Goal: Transaction & Acquisition: Purchase product/service

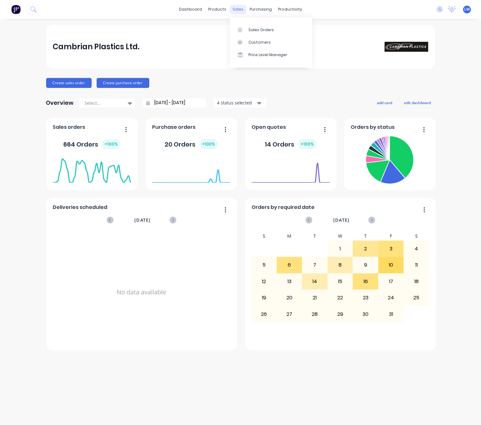
click at [241, 7] on div "sales" at bounding box center [238, 9] width 17 height 9
click at [252, 26] on link "Sales Orders" at bounding box center [271, 29] width 83 height 12
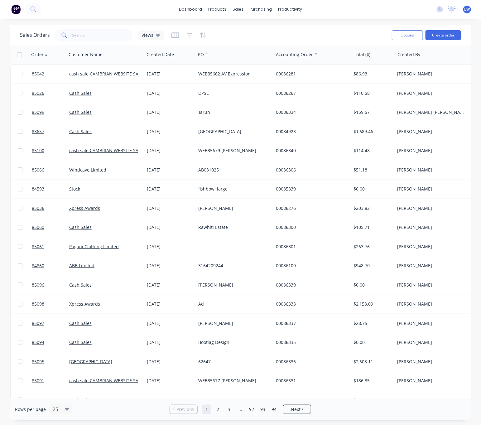
click at [116, 42] on div "Sales Orders Views" at bounding box center [203, 34] width 367 height 15
click at [111, 33] on input "text" at bounding box center [102, 35] width 61 height 12
drag, startPoint x: 231, startPoint y: 9, endPoint x: 237, endPoint y: 11, distance: 6.2
click at [232, 9] on div "sales" at bounding box center [238, 9] width 17 height 9
click at [254, 26] on link "Sales Orders" at bounding box center [271, 29] width 83 height 12
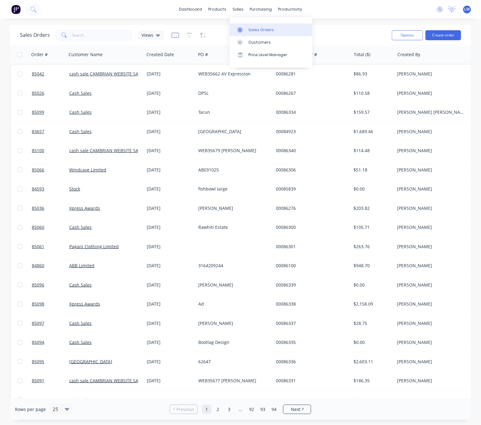
click at [254, 29] on div "Sales Orders" at bounding box center [262, 30] width 26 height 6
click at [89, 33] on input "text" at bounding box center [102, 35] width 61 height 12
click at [83, 37] on input "text" at bounding box center [102, 35] width 61 height 12
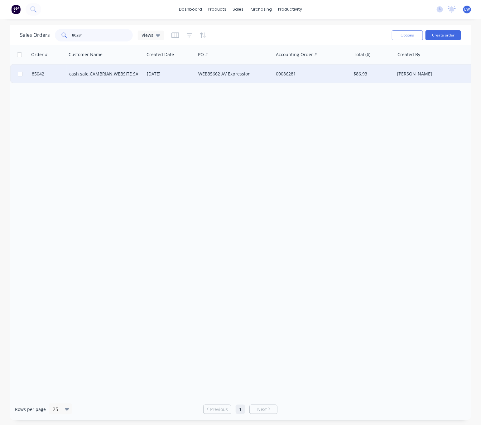
type input "86281"
click at [199, 70] on div "WEB35662 AV Expression" at bounding box center [235, 74] width 78 height 19
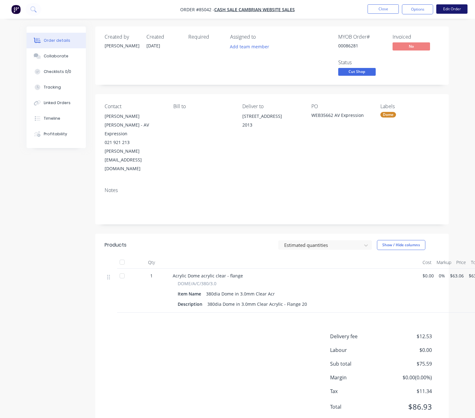
click at [452, 6] on button "Edit Order" at bounding box center [451, 8] width 31 height 9
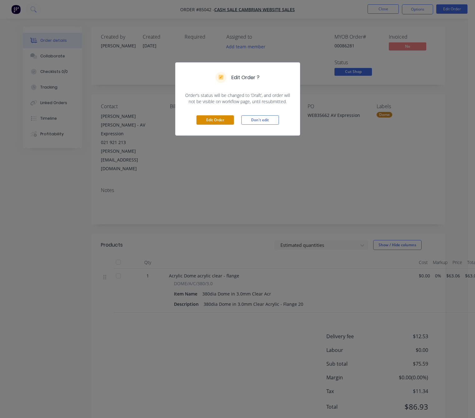
click at [227, 120] on button "Edit Order" at bounding box center [214, 119] width 37 height 9
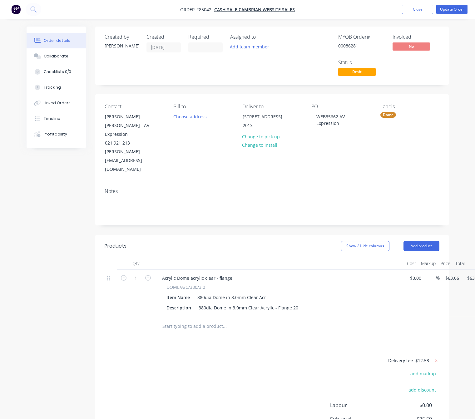
click at [255, 356] on div "Delivery fee $12.53 add markup add discount Labour $0.00 Sub total $75.59 Margi…" at bounding box center [272, 414] width 334 height 117
click at [185, 320] on input "text" at bounding box center [224, 326] width 125 height 12
paste input "Drilling Holes - Flange"
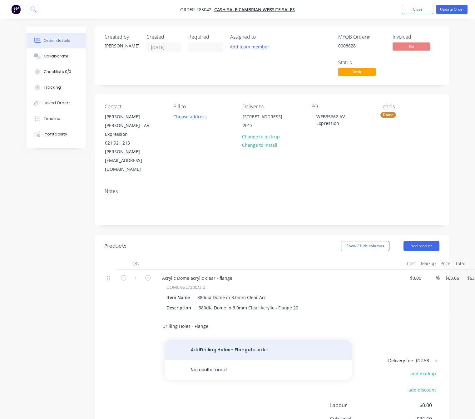
type input "Drilling Holes - Flange"
click at [218, 340] on button "Add Drilling Holes - Flange to order" at bounding box center [257, 350] width 187 height 20
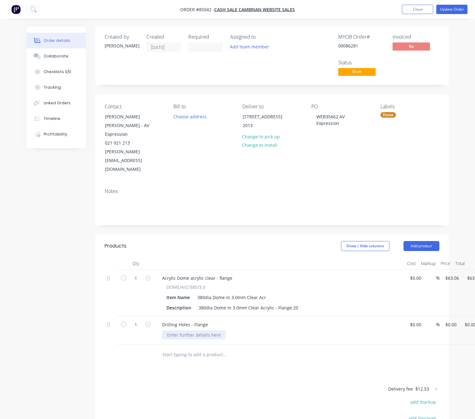
click at [197, 330] on div at bounding box center [194, 334] width 64 height 9
paste div
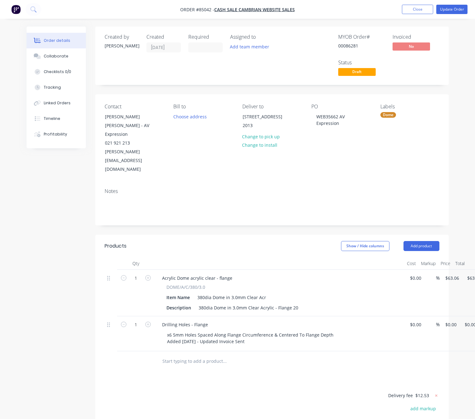
drag, startPoint x: 446, startPoint y: 300, endPoint x: 448, endPoint y: 303, distance: 3.8
click at [447, 320] on input "0" at bounding box center [451, 324] width 14 height 9
type input "$6.00"
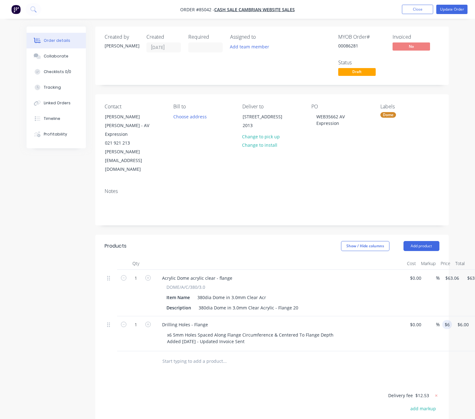
click at [457, 10] on button "Update Order" at bounding box center [451, 9] width 31 height 9
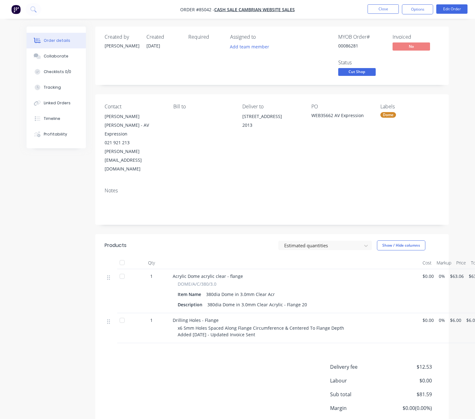
click at [105, 147] on div "muzzi@avexpression.co.nz" at bounding box center [134, 160] width 59 height 26
drag, startPoint x: 105, startPoint y: 143, endPoint x: 162, endPoint y: 146, distance: 57.2
click at [162, 146] on div "Contact Muzzi Shalash - AV Expression 021 921 213 muzzi@avexpression.co.nz Bill…" at bounding box center [271, 138] width 353 height 88
copy div "muzzi@avexpression.co.nz"
drag, startPoint x: 103, startPoint y: 114, endPoint x: 133, endPoint y: 118, distance: 30.2
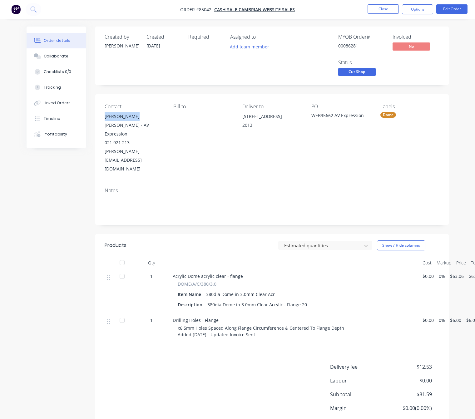
click at [133, 118] on div "Contact Muzzi Shalash - AV Expression 021 921 213 muzzi@avexpression.co.nz Bill…" at bounding box center [271, 138] width 353 height 88
copy div "Muzzi Shalash"
click at [370, 7] on button "Close" at bounding box center [382, 8] width 31 height 9
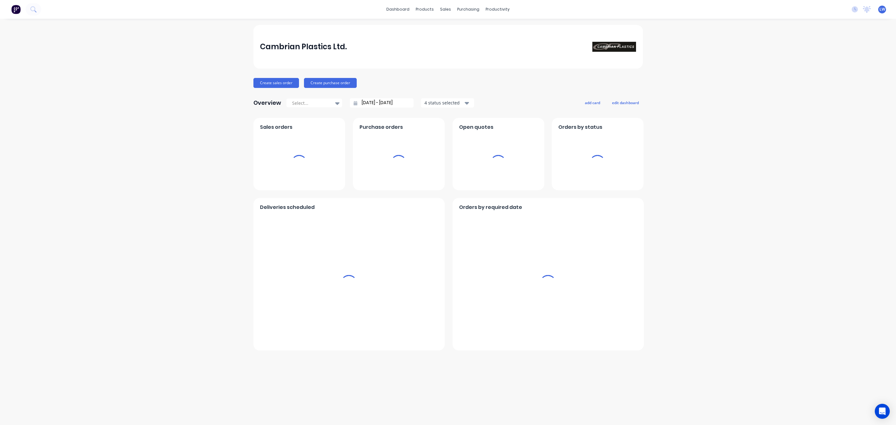
click at [198, 95] on div "Cambrian Plastics Ltd. Create sales order Create purchase order Overview Select…" at bounding box center [448, 222] width 896 height 394
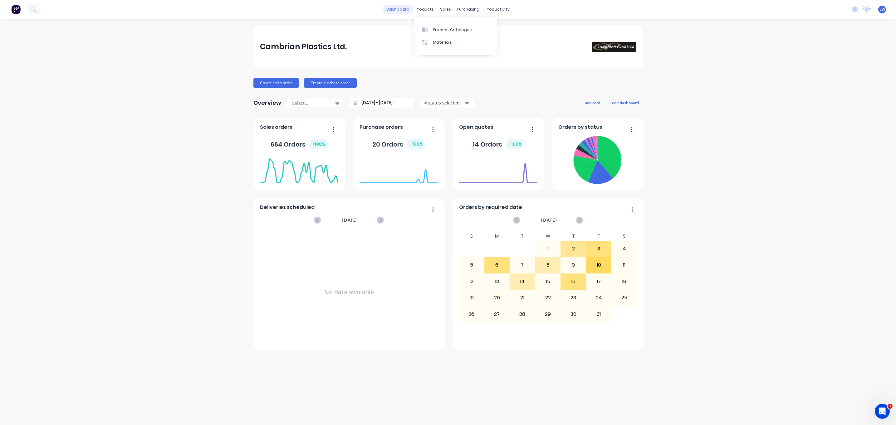
click at [405, 7] on link "dashboard" at bounding box center [397, 9] width 29 height 9
click at [497, 9] on div "productivity" at bounding box center [497, 9] width 30 height 9
click at [514, 31] on div "Workflow" at bounding box center [508, 30] width 19 height 6
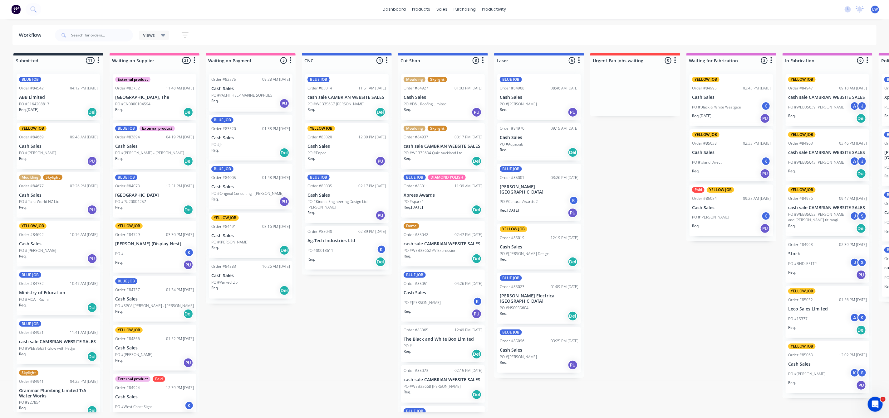
scroll to position [1, 0]
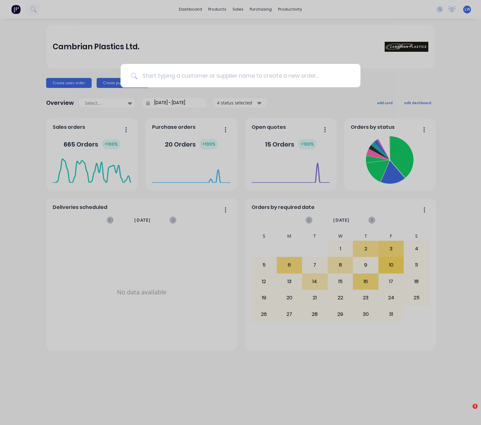
click at [259, 77] on input at bounding box center [243, 75] width 213 height 23
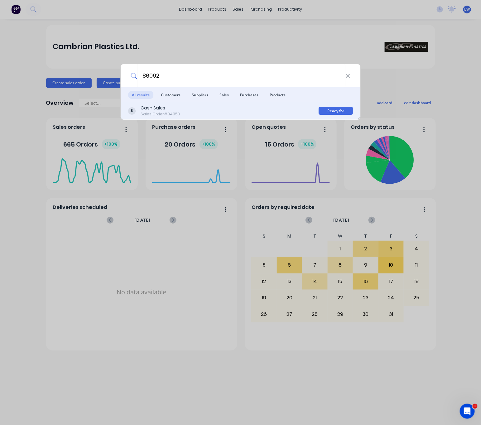
type input "86092"
click at [222, 110] on div "Cash Sales Sales Order #84853" at bounding box center [223, 111] width 191 height 12
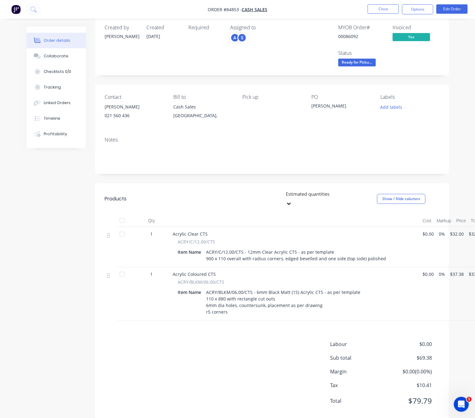
scroll to position [14, 0]
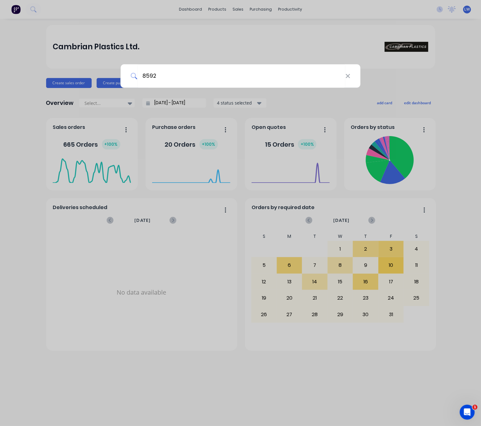
type input "85922"
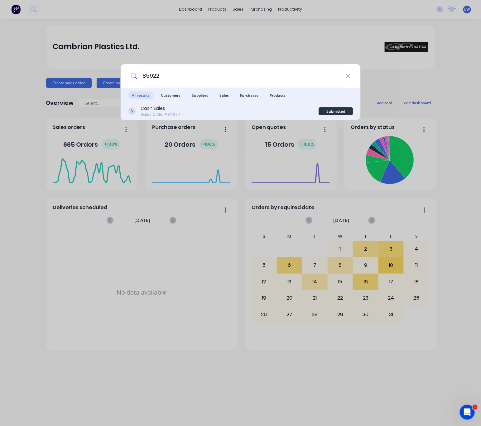
click at [227, 114] on div "Cash Sales Sales Order #84677" at bounding box center [223, 111] width 191 height 12
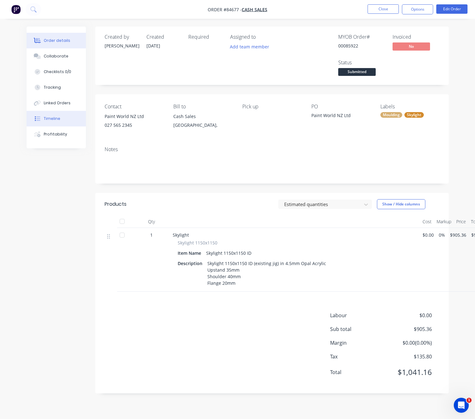
drag, startPoint x: 57, startPoint y: 121, endPoint x: 64, endPoint y: 122, distance: 6.9
click at [57, 121] on div "Timeline" at bounding box center [52, 119] width 17 height 6
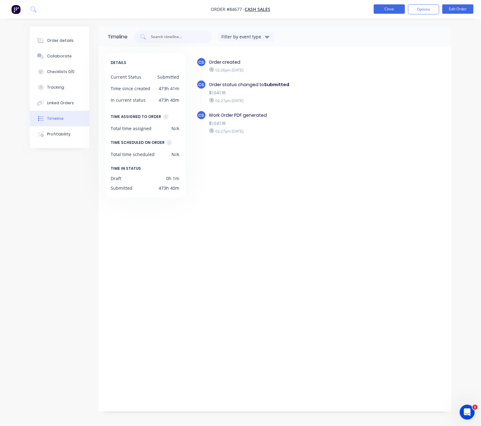
click at [389, 12] on button "Close" at bounding box center [389, 8] width 31 height 9
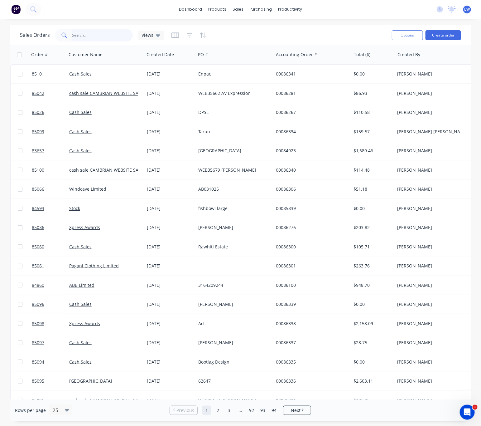
click at [92, 36] on input "text" at bounding box center [102, 35] width 61 height 12
drag, startPoint x: 240, startPoint y: 8, endPoint x: 254, endPoint y: 43, distance: 37.4
click at [240, 8] on div "sales" at bounding box center [238, 9] width 17 height 9
click at [256, 28] on div "Sales Orders" at bounding box center [262, 30] width 26 height 6
click at [258, 32] on div "Sales Orders" at bounding box center [262, 30] width 26 height 6
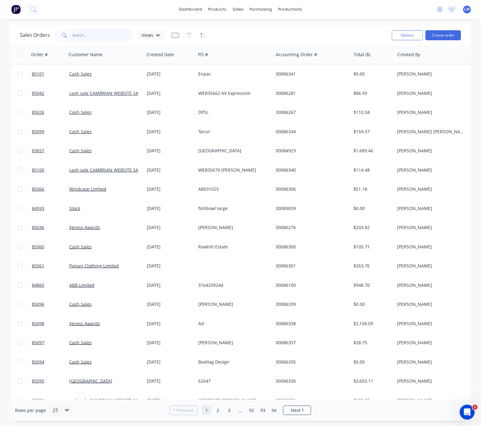
click at [105, 35] on input "text" at bounding box center [102, 35] width 61 height 12
click at [442, 34] on button "Create order" at bounding box center [444, 35] width 36 height 10
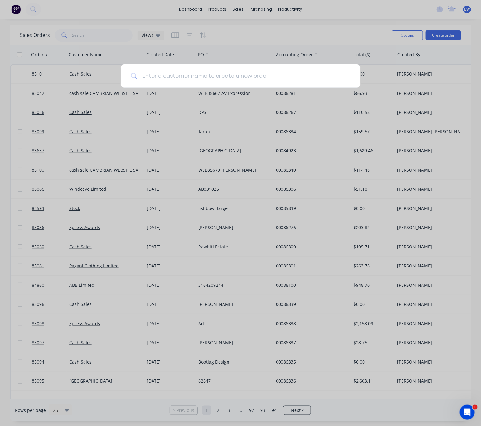
drag, startPoint x: 217, startPoint y: 72, endPoint x: 214, endPoint y: 73, distance: 3.3
click at [217, 72] on input at bounding box center [243, 75] width 213 height 23
drag, startPoint x: 106, startPoint y: 27, endPoint x: 105, endPoint y: 32, distance: 5.1
click at [105, 27] on div at bounding box center [240, 213] width 481 height 426
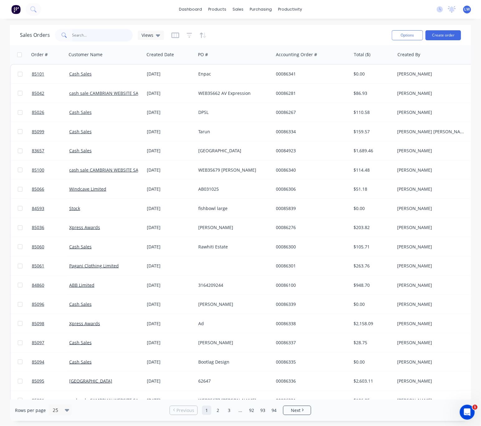
click at [105, 32] on input "text" at bounding box center [102, 35] width 61 height 12
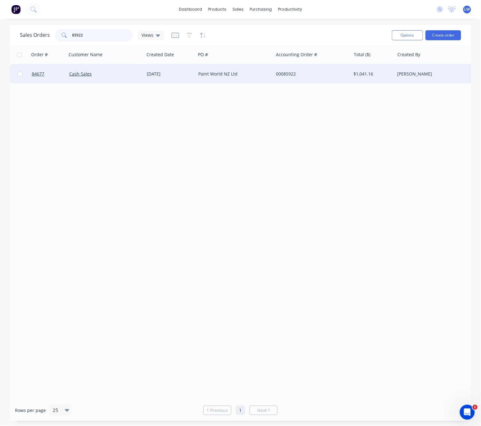
type input "85922"
click at [233, 79] on div "Paint World NZ Ltd" at bounding box center [235, 74] width 78 height 19
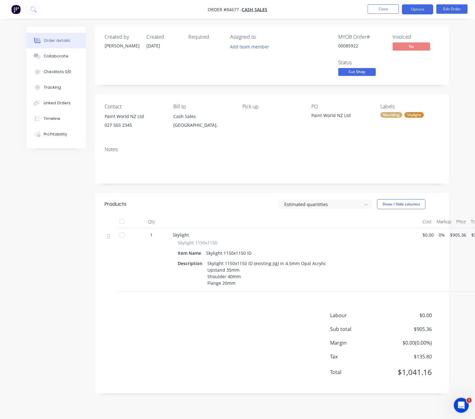
click at [415, 7] on button "Options" at bounding box center [417, 9] width 31 height 10
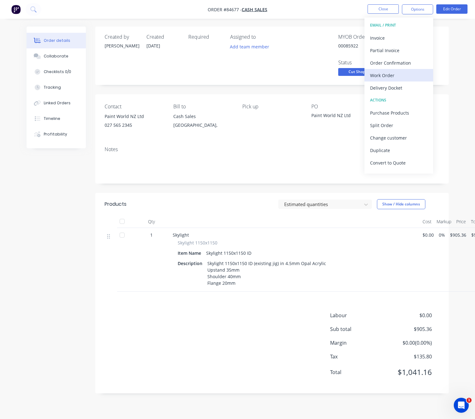
click at [403, 75] on div "Work Order" at bounding box center [398, 75] width 57 height 9
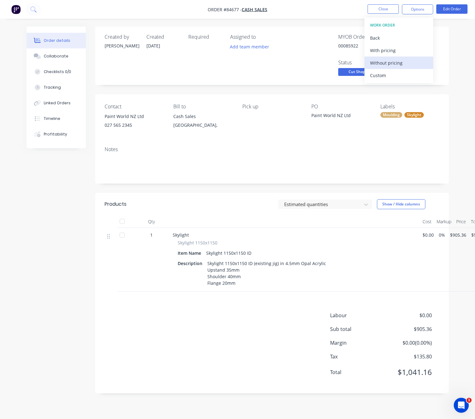
click at [404, 66] on div "Without pricing" at bounding box center [398, 62] width 57 height 9
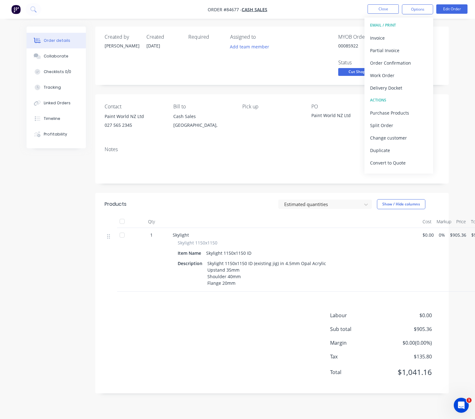
click at [139, 326] on div "Labour $0.00 Sub total $905.36 Margin $0.00 ( 0.00 %) Tax $135.80 Total $1,041.…" at bounding box center [272, 347] width 334 height 72
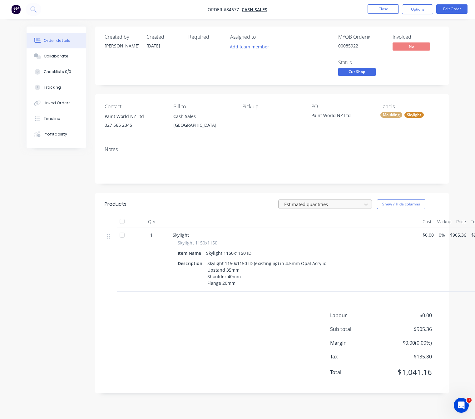
scroll to position [7, 0]
click at [459, 8] on button "Edit Order" at bounding box center [451, 8] width 31 height 9
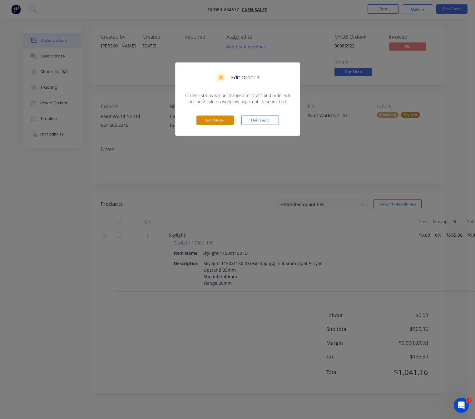
click at [218, 125] on div "Edit Order Don't edit" at bounding box center [237, 120] width 124 height 31
click at [218, 121] on button "Edit Order" at bounding box center [214, 119] width 37 height 9
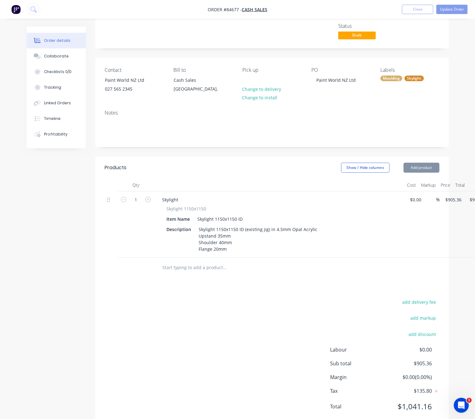
scroll to position [55, 0]
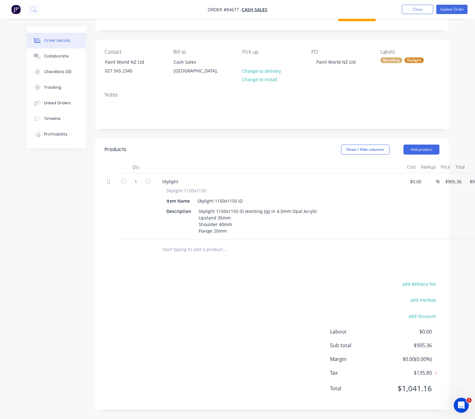
click at [197, 250] on input "text" at bounding box center [224, 249] width 125 height 12
type input "H"
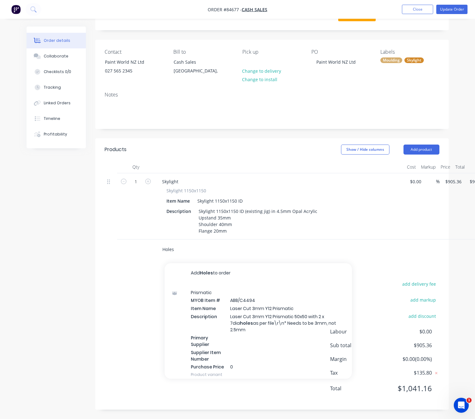
click at [162, 249] on input "Holes" at bounding box center [224, 249] width 125 height 12
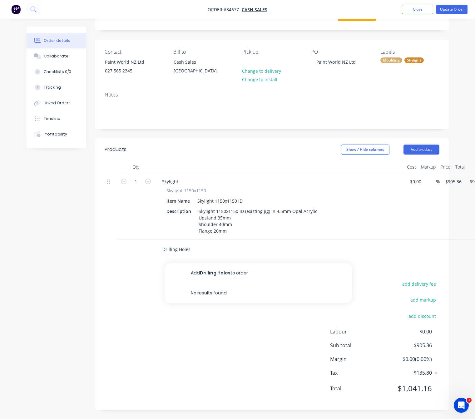
click at [203, 251] on input "Drilling Holes" at bounding box center [224, 249] width 125 height 12
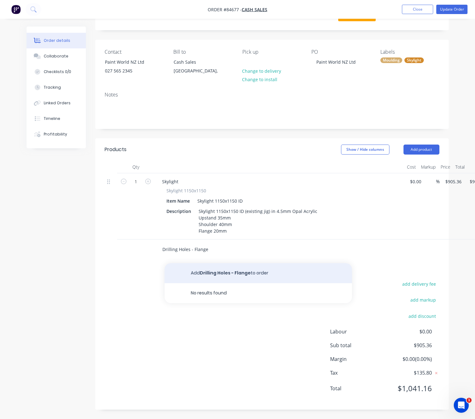
type input "Drilling Holes - Flange"
click at [275, 275] on button "Add Drilling Holes - Flange to order" at bounding box center [257, 273] width 187 height 20
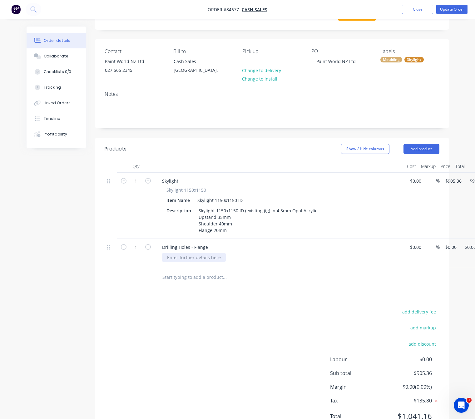
drag, startPoint x: 193, startPoint y: 257, endPoint x: 218, endPoint y: 254, distance: 25.2
click at [194, 257] on div at bounding box center [194, 257] width 64 height 9
click at [293, 257] on div "x6 5mm Holes Spaced Along Flange Circumference & Centered to flange Depth" at bounding box center [249, 257] width 174 height 9
click at [299, 258] on div "x6 5mm Holes Spaced Along Flange Circumference & Centered to flange Depth" at bounding box center [249, 257] width 174 height 9
click at [297, 258] on div "x6 5mm Holes Spaced Along Flange Circumference & Centered to flange Depth" at bounding box center [249, 257] width 174 height 9
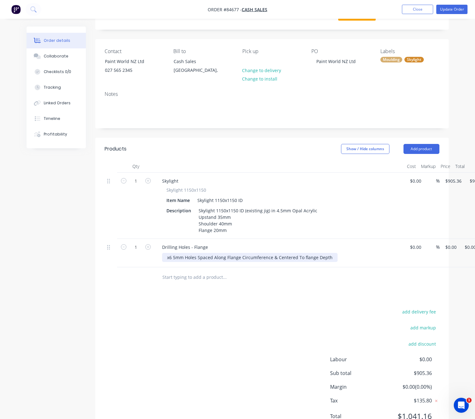
click at [301, 256] on div "x6 5mm Holes Spaced Along Flange Circumference & Centered To flange Depth" at bounding box center [249, 257] width 175 height 9
click at [303, 259] on div "x6 5mm Holes Spaced Along Flange Circumference & Centered To flange Depth" at bounding box center [249, 257] width 175 height 9
click at [439, 247] on div "1 Drilling Holes - Flange x6 5mm Holes Spaced Along Flange Circumference & Cent…" at bounding box center [272, 253] width 334 height 28
click at [328, 258] on div "x6 5mm Holes Spaced Along Flange Circumference & Centered To Flange Depth" at bounding box center [250, 257] width 176 height 9
click at [327, 257] on div "x6 5mm Holes Spaced Along Flange Circumference & Centered To Flange Depth" at bounding box center [250, 257] width 176 height 9
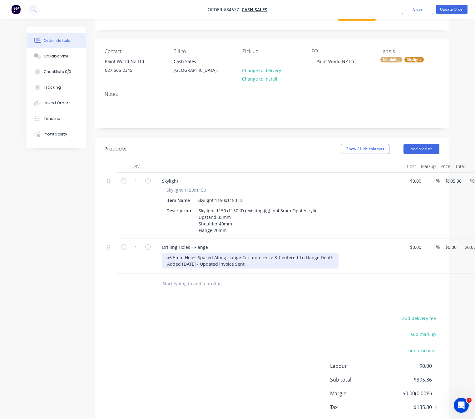
click at [224, 263] on div "x6 5mm Holes Spaced Along Flange Circumference & Centered To Flange Depth Added…" at bounding box center [250, 261] width 176 height 16
click at [253, 266] on div "x6 5mm Holes Spaced Along Flange Circumference & Centered To Flange Depth Added…" at bounding box center [250, 261] width 176 height 16
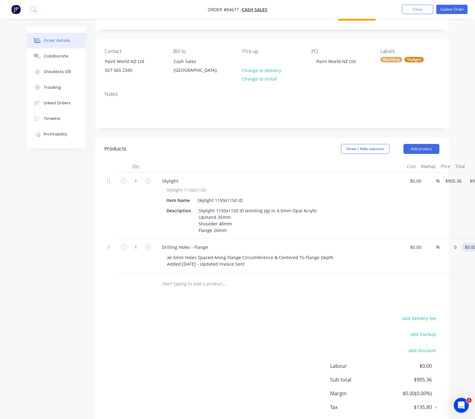
click at [439, 247] on div "1 Drilling Holes - Flange x6 5mm Holes Spaced Along Flange Circumference & Cent…" at bounding box center [272, 256] width 334 height 35
type input "$6.00"
click at [242, 345] on div "add delivery fee add markup add discount Labour $0.00 Sub total $905.36 Margin …" at bounding box center [272, 374] width 334 height 120
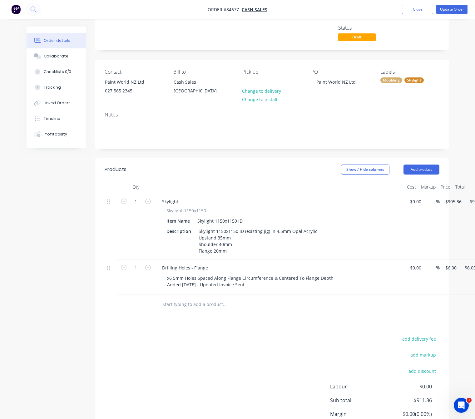
scroll to position [0, 0]
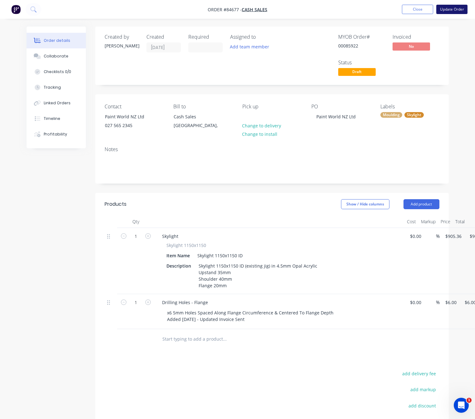
click at [458, 7] on button "Update Order" at bounding box center [451, 9] width 31 height 9
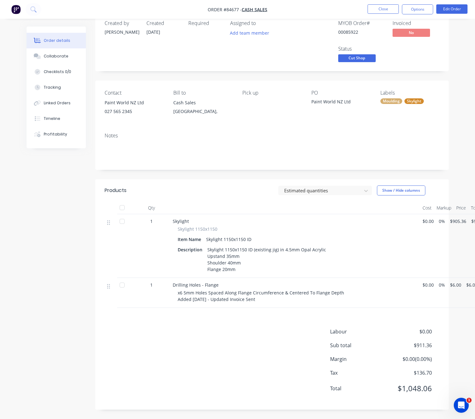
scroll to position [14, 14]
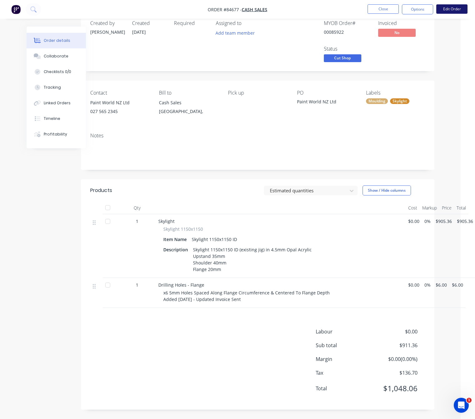
click at [457, 10] on button "Edit Order" at bounding box center [451, 8] width 31 height 9
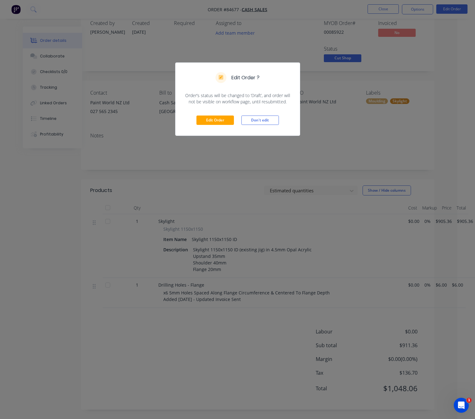
click at [210, 113] on div "Edit Order Don't edit" at bounding box center [237, 120] width 124 height 31
drag, startPoint x: 220, startPoint y: 132, endPoint x: 224, endPoint y: 124, distance: 8.8
click at [220, 131] on div "Edit Order Don't edit" at bounding box center [237, 120] width 124 height 31
click at [224, 124] on button "Edit Order" at bounding box center [214, 119] width 37 height 9
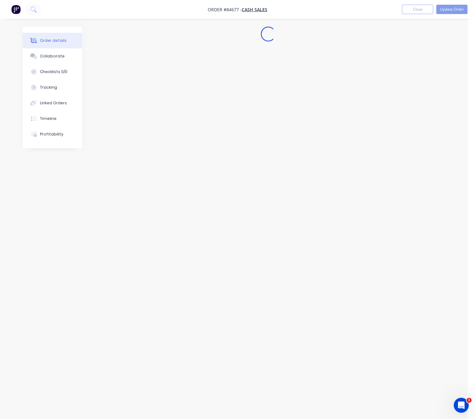
scroll to position [0, 0]
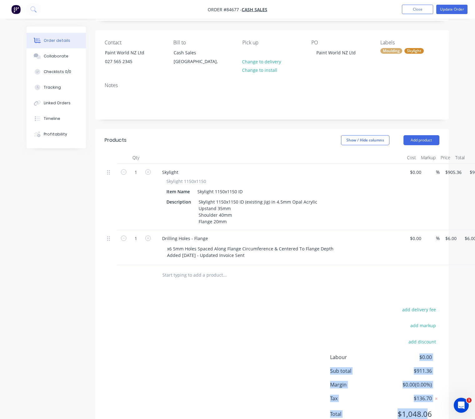
drag, startPoint x: 360, startPoint y: 418, endPoint x: 430, endPoint y: 411, distance: 70.5
click at [429, 412] on div "Labour $0.00 Sub total $911.36 Margin $0.00 ( 0.00 %) Tax $136.70 Total $1,048.…" at bounding box center [384, 389] width 109 height 72
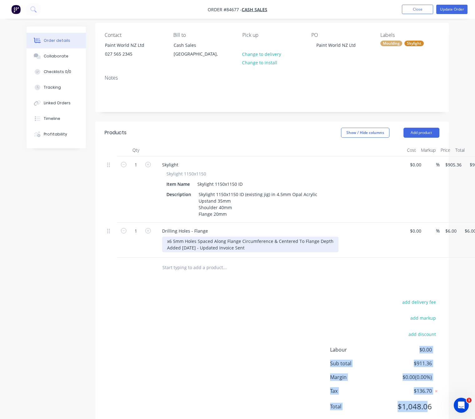
drag, startPoint x: 249, startPoint y: 249, endPoint x: 150, endPoint y: 234, distance: 100.4
click at [150, 234] on div "1 Drilling Holes - Flange x6 5mm Holes Spaced Along Flange Circumference & Cent…" at bounding box center [272, 239] width 334 height 35
copy div "x6 5mm Holes Spaced Along Flange Circumference & Centered To Flange Depth Added…"
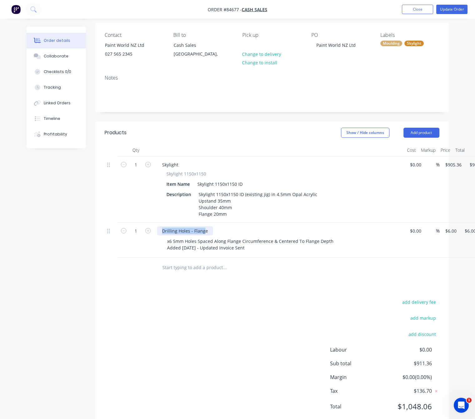
drag, startPoint x: 195, startPoint y: 232, endPoint x: 154, endPoint y: 232, distance: 40.9
click at [154, 232] on div "Drilling Holes - Flange x6 5mm Holes Spaced Along Flange Circumference & Center…" at bounding box center [279, 239] width 250 height 35
click at [206, 230] on div "Drilling Holes - Flange" at bounding box center [185, 230] width 56 height 9
drag, startPoint x: 207, startPoint y: 231, endPoint x: 163, endPoint y: 231, distance: 44.0
click at [161, 231] on div "Drilling Holes - Flange" at bounding box center [185, 230] width 56 height 9
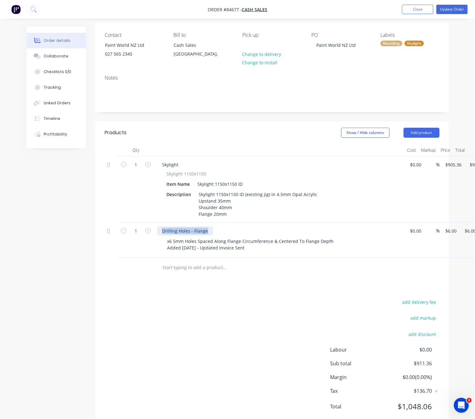
copy div "Drilling Holes - Flange"
drag, startPoint x: 249, startPoint y: 247, endPoint x: 181, endPoint y: 244, distance: 68.4
click at [155, 239] on div "Drilling Holes - Flange x6 5mm Holes Spaced Along Flange Circumference & Center…" at bounding box center [279, 239] width 250 height 35
copy div "x6 5mm Holes Spaced Along Flange Circumference & Centered To Flange Depth Added…"
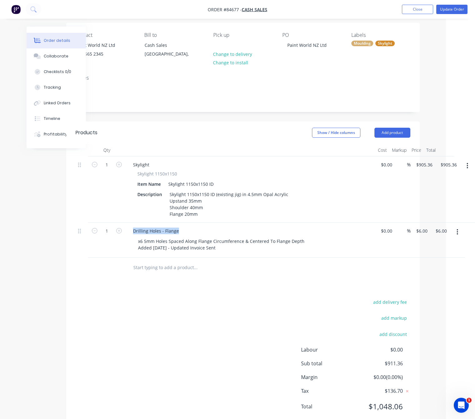
click at [458, 229] on button "button" at bounding box center [457, 231] width 15 height 11
click at [437, 275] on div "Delete" at bounding box center [435, 273] width 48 height 9
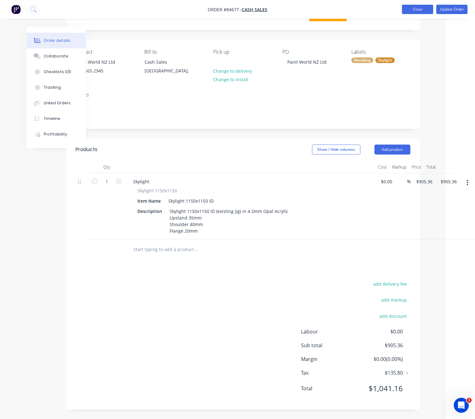
drag, startPoint x: 423, startPoint y: 12, endPoint x: 417, endPoint y: 10, distance: 5.9
click at [423, 11] on button "Close" at bounding box center [417, 9] width 31 height 9
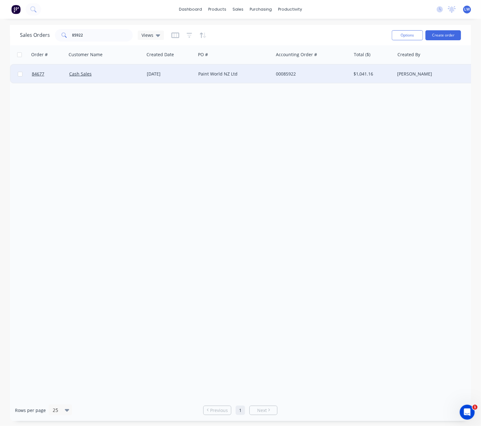
click at [257, 75] on div "Paint World NZ Ltd" at bounding box center [232, 74] width 69 height 6
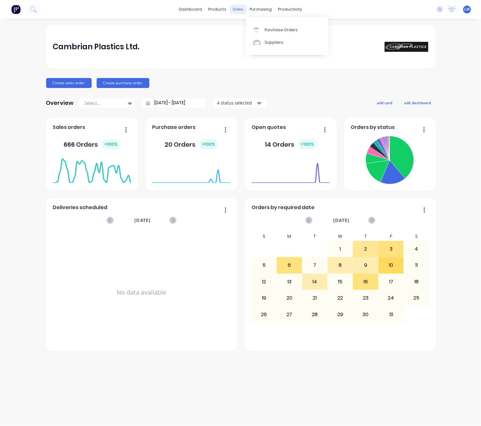
click at [237, 9] on div "sales" at bounding box center [238, 9] width 17 height 9
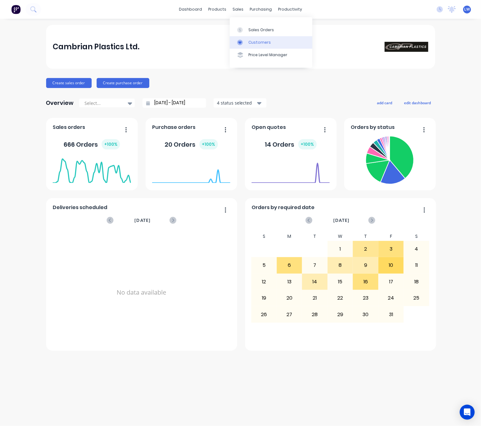
click at [248, 30] on link "Sales Orders" at bounding box center [271, 29] width 83 height 12
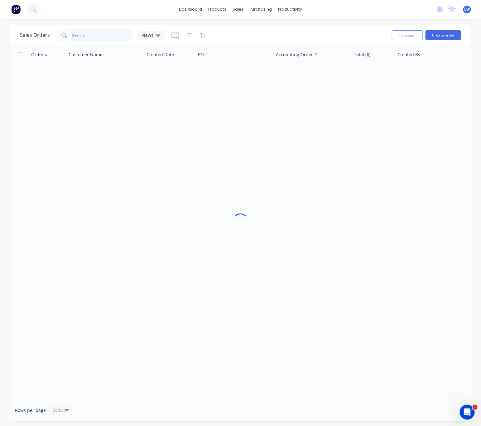
click at [91, 34] on input "text" at bounding box center [102, 35] width 61 height 12
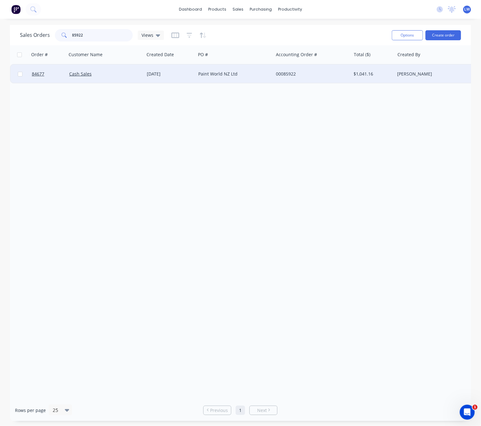
type input "85922"
click at [177, 77] on div "[DATE]" at bounding box center [169, 74] width 51 height 19
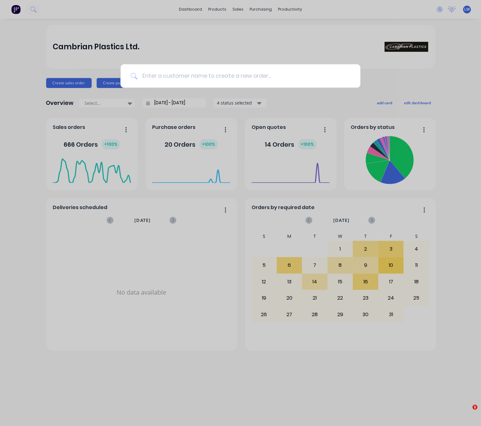
click at [215, 80] on input at bounding box center [243, 75] width 213 height 23
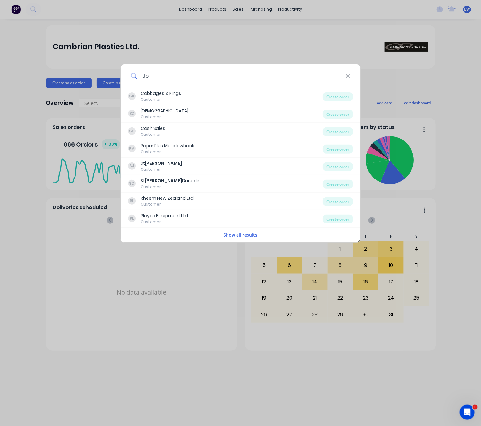
type input "J"
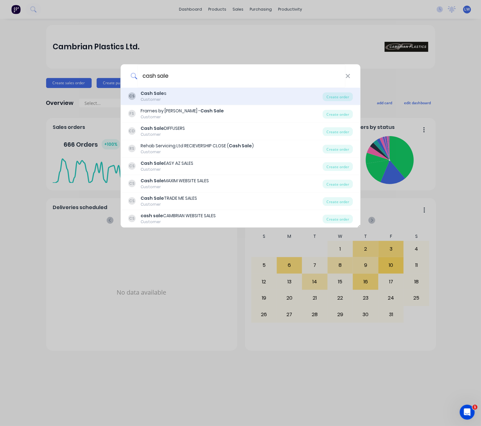
type input "cash sale"
click at [178, 97] on div "CS Cash Sale s Customer" at bounding box center [225, 96] width 195 height 12
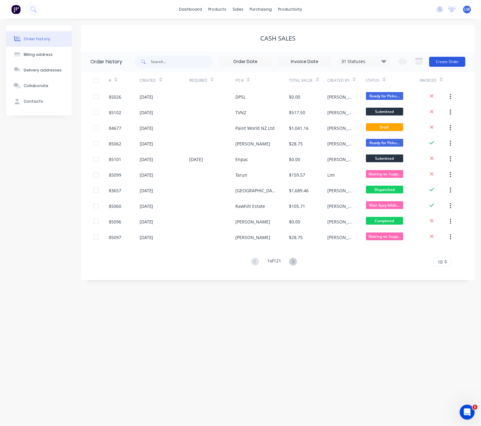
click at [457, 62] on button "Create Order" at bounding box center [448, 62] width 36 height 10
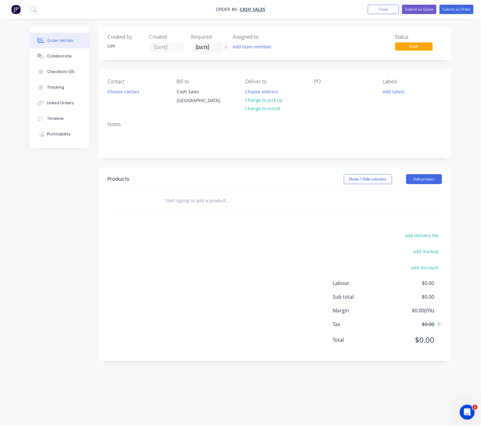
click at [226, 47] on icon "button" at bounding box center [226, 48] width 3 height 4
click at [120, 93] on button "Choose contact" at bounding box center [123, 91] width 38 height 8
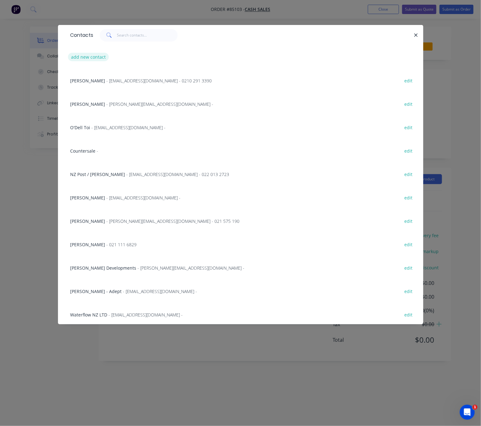
click at [88, 53] on button "add new contact" at bounding box center [88, 57] width 41 height 8
select select "NZ"
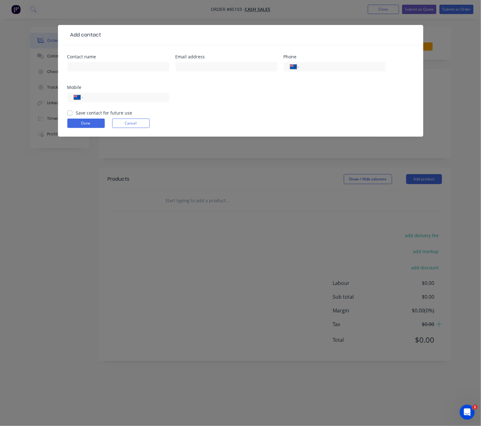
click at [101, 73] on div at bounding box center [118, 70] width 102 height 18
click at [101, 66] on input "text" at bounding box center [118, 66] width 102 height 9
type input "[PERSON_NAME]"
click at [209, 67] on input "text" at bounding box center [227, 66] width 102 height 9
type input "[PERSON_NAME][EMAIL_ADDRESS][PERSON_NAME][DOMAIN_NAME]"
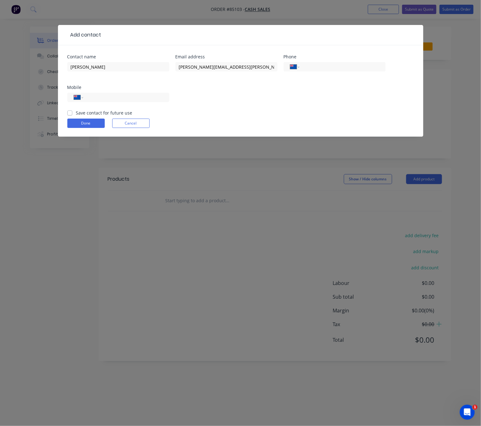
click at [136, 92] on div "International [GEOGRAPHIC_DATA] [GEOGRAPHIC_DATA] [GEOGRAPHIC_DATA] [GEOGRAPHIC…" at bounding box center [118, 100] width 102 height 18
click at [138, 99] on input "tel" at bounding box center [125, 97] width 75 height 7
click at [108, 98] on input "tel" at bounding box center [125, 97] width 75 height 7
type input "0274 935 686"
click at [76, 114] on label "Save contact for future use" at bounding box center [104, 113] width 56 height 7
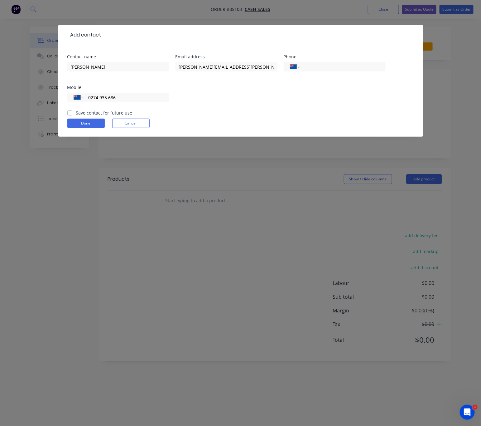
click at [70, 114] on input "Save contact for future use" at bounding box center [69, 113] width 5 height 6
checkbox input "true"
drag, startPoint x: 97, startPoint y: 125, endPoint x: 145, endPoint y: 144, distance: 52.1
click at [96, 125] on button "Done" at bounding box center [85, 123] width 37 height 9
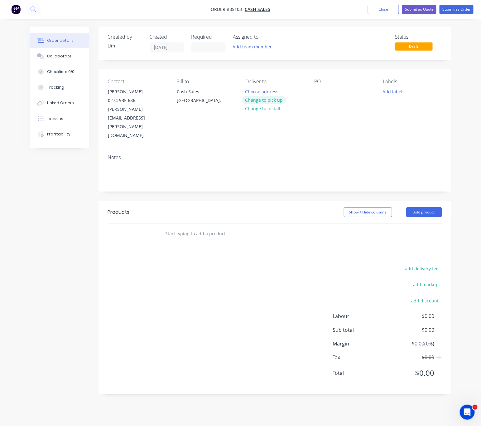
click at [275, 103] on button "Change to pick up" at bounding box center [264, 100] width 44 height 8
click at [326, 93] on div "PO" at bounding box center [343, 109] width 59 height 61
click at [320, 91] on div at bounding box center [319, 91] width 10 height 9
click at [265, 264] on div "add delivery fee add markup add discount Labour $0.00 Sub total $0.00 Margin $0…" at bounding box center [275, 324] width 334 height 120
click at [402, 89] on button "Add labels" at bounding box center [394, 91] width 29 height 8
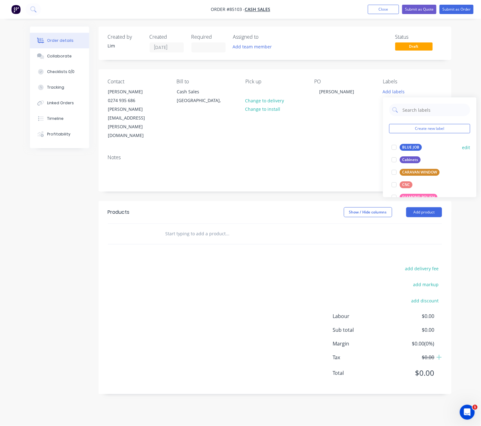
click at [417, 144] on div "BLUE JOB" at bounding box center [411, 147] width 22 height 7
click at [245, 264] on div "add delivery fee add markup add discount Labour $0.00 Sub total $0.00 Margin $0…" at bounding box center [275, 324] width 334 height 120
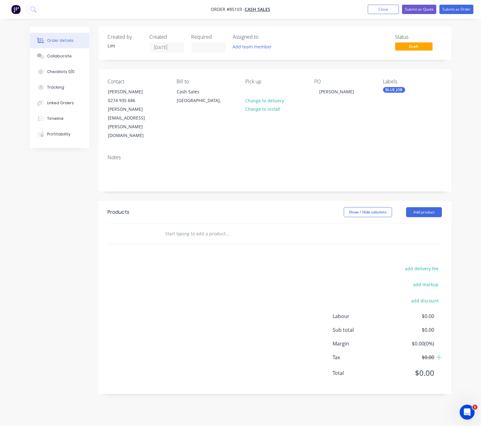
click at [188, 227] on input "text" at bounding box center [227, 233] width 125 height 12
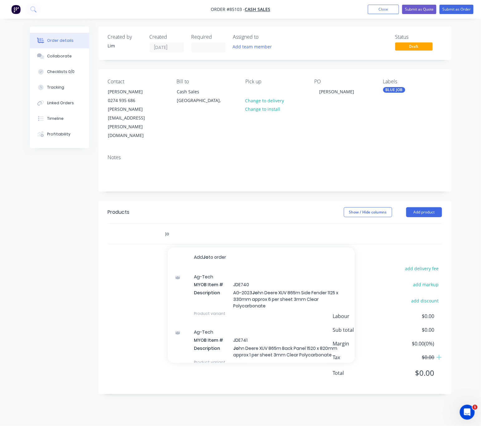
type input "J"
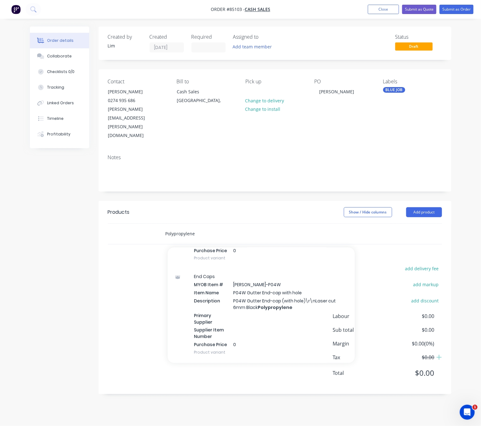
scroll to position [3950, 0]
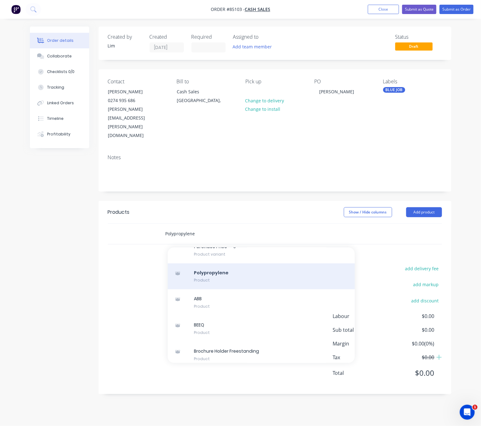
type input "Polypropylene"
click at [214, 263] on div "Polypropylene Product" at bounding box center [261, 276] width 187 height 26
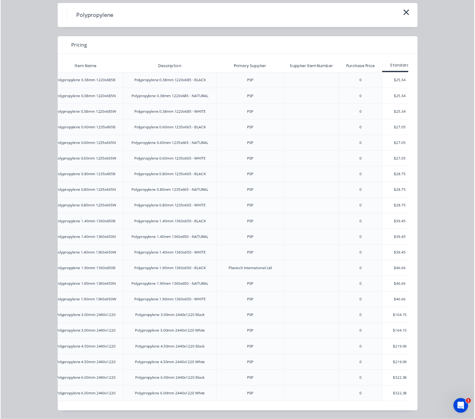
scroll to position [0, 71]
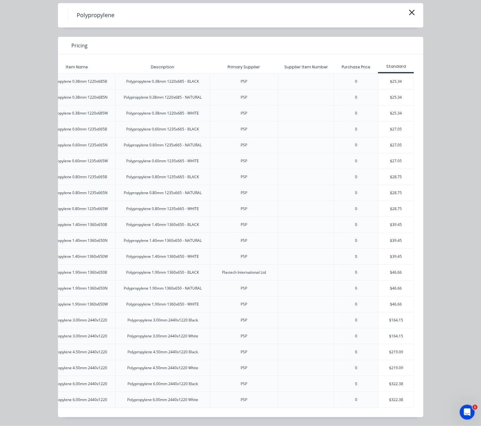
click at [393, 137] on div "$27.05" at bounding box center [396, 145] width 35 height 16
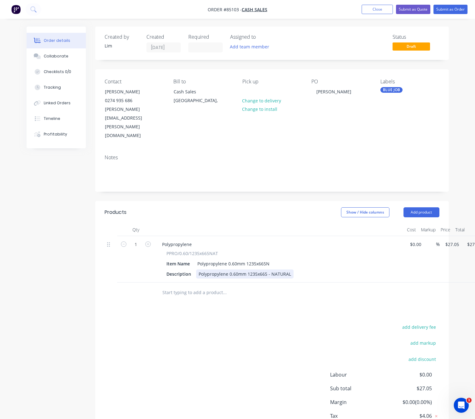
click at [290, 269] on div "Polypropylene 0.60mm 1235x665 - NATURAL" at bounding box center [244, 273] width 97 height 9
click at [269, 259] on div "Polypropylene 0.60mm 1235x665N" at bounding box center [233, 263] width 77 height 9
click at [287, 269] on div "Polypropylene 0.60mm 1235x665 - NATURAL" at bounding box center [244, 273] width 97 height 9
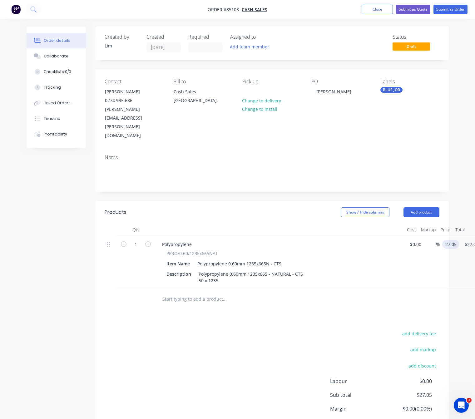
click at [451, 240] on input "27.05" at bounding box center [451, 244] width 14 height 9
type input "$62.50"
click at [158, 342] on div "add delivery fee add markup add discount Labour $0.00 Sub total $27.05 Margin $…" at bounding box center [272, 389] width 334 height 120
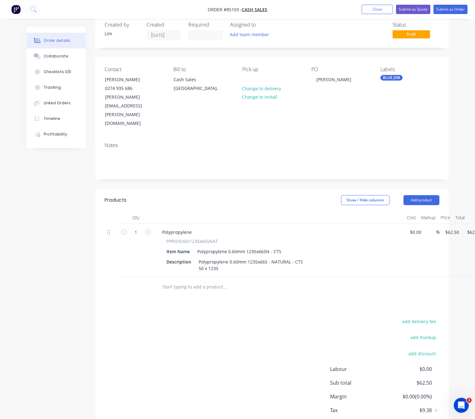
scroll to position [24, 0]
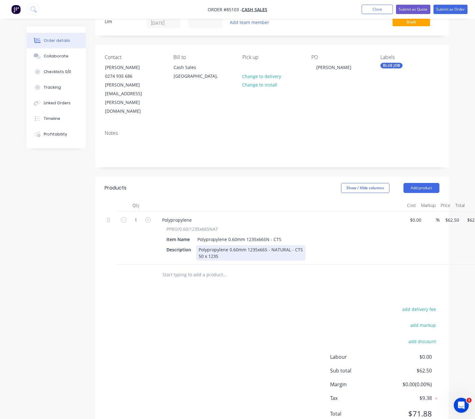
click at [234, 245] on div "Polypropylene 0.60mm 1235x665 - NATURAL - CTS 50 x 1235" at bounding box center [250, 253] width 109 height 16
click at [199, 245] on div "Polypropylene 0.60mm 1235x665 - NATURAL - CTS 50 x 1235" at bounding box center [250, 253] width 109 height 16
click at [238, 305] on div "add delivery fee add markup add discount Labour $0.00 Sub total $62.50 Margin $…" at bounding box center [272, 365] width 334 height 120
click at [301, 245] on div "Polypropylene 0.60mm 1235x665 - NATURAL - CTS x12 @ 50 x 1235" at bounding box center [250, 253] width 109 height 16
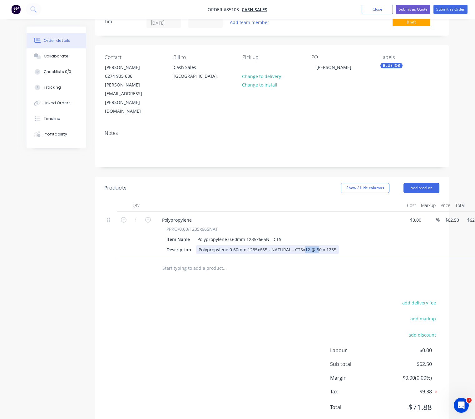
drag, startPoint x: 212, startPoint y: 230, endPoint x: 191, endPoint y: 229, distance: 20.6
click at [191, 245] on div "Description Polypropylene 0.60mm 1235x665 - NATURAL - CTS x12 @ 50 x 1235" at bounding box center [278, 249] width 228 height 9
click at [289, 245] on div "Polypropylene 0.60mm 1235x665 - NATURAL - CTS Cut Sheet into Max Pieces @ 50 x …" at bounding box center [290, 249] width 189 height 9
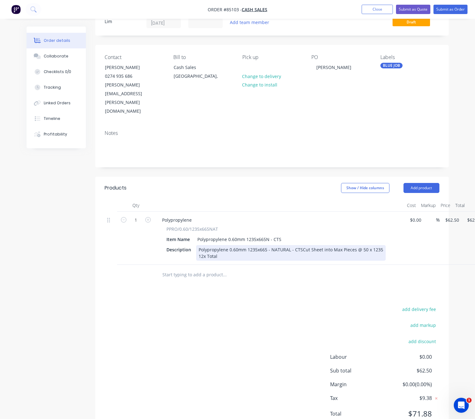
click at [198, 245] on div "Polypropylene 0.60mm 1235x665 - NATURAL - CTS Cut Sheet into Max Pieces @ 50 x …" at bounding box center [290, 253] width 189 height 16
click at [204, 245] on div "Polypropylene 0.60mm 1235x665 - NATURAL - CTS Cut Sheet into Max Pieces @ 50 x …" at bounding box center [290, 253] width 189 height 16
click at [217, 305] on div "add delivery fee add markup add discount Labour $0.00 Sub total $62.50 Margin $…" at bounding box center [272, 365] width 334 height 120
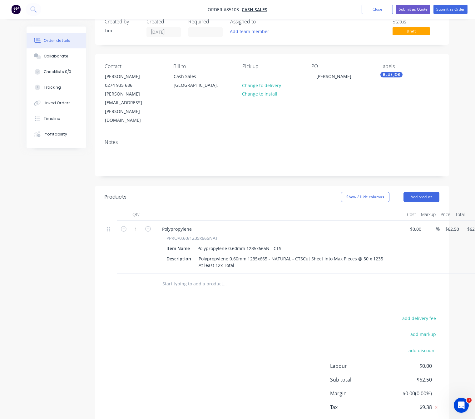
scroll to position [31, 0]
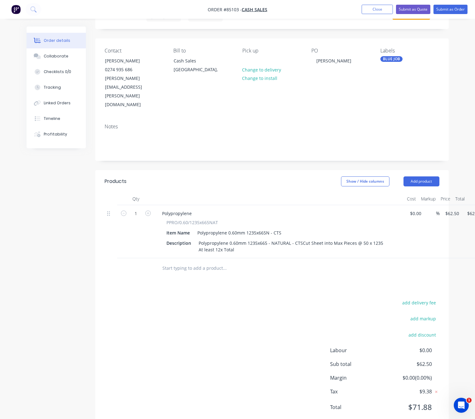
click at [226, 334] on div "add delivery fee add markup add discount Labour $0.00 Sub total $62.50 Margin $…" at bounding box center [272, 358] width 334 height 120
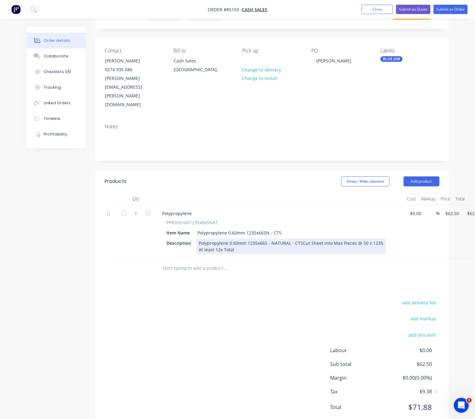
click at [253, 238] on div "Polypropylene 0.60mm 1235x665 - NATURAL - CTS Cut Sheet into Max Pieces @ 50 x …" at bounding box center [290, 246] width 189 height 16
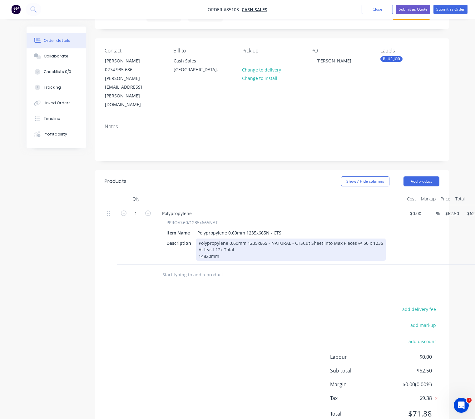
drag, startPoint x: 212, startPoint y: 237, endPoint x: 187, endPoint y: 235, distance: 26.0
click at [188, 238] on div "Description Polypropylene 0.60mm 1235x665 - NATURAL - CTS Cut Sheet into Max Pi…" at bounding box center [278, 249] width 228 height 22
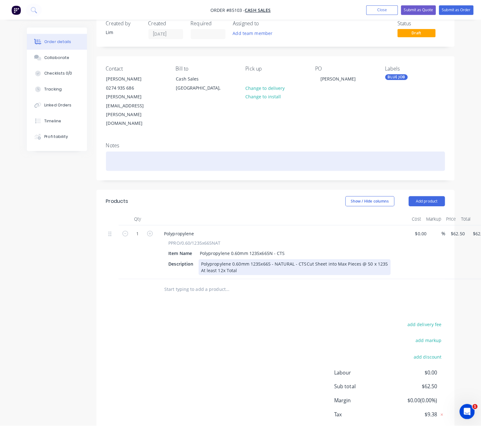
scroll to position [0, 0]
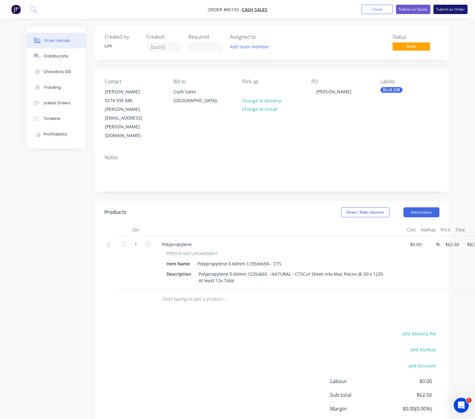
click at [451, 8] on button "Submit as Order" at bounding box center [450, 9] width 34 height 9
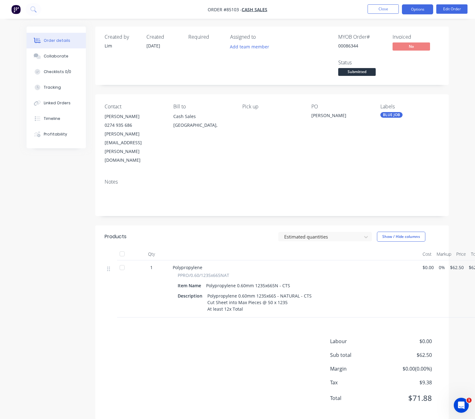
click at [420, 10] on button "Options" at bounding box center [417, 9] width 31 height 10
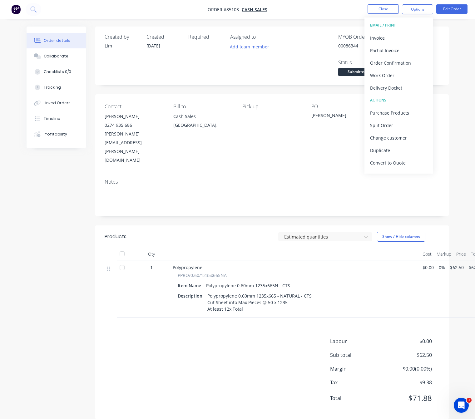
click at [215, 363] on div "Labour $0.00 Sub total $62.50 Margin $0.00 ( 0.00 %) Tax $9.38 Total $71.88" at bounding box center [272, 373] width 334 height 72
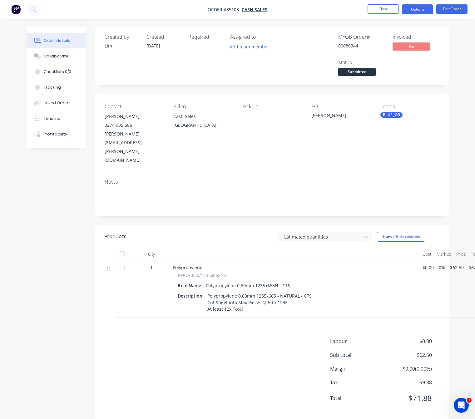
click at [411, 8] on button "Options" at bounding box center [417, 9] width 31 height 10
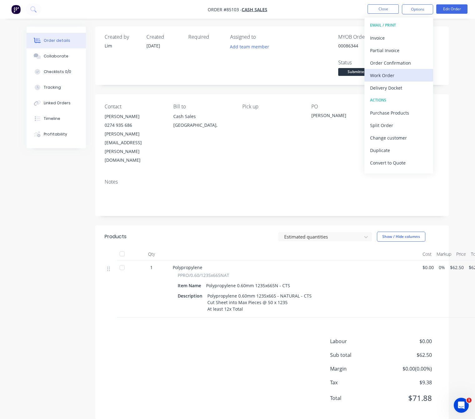
click at [398, 73] on div "Work Order" at bounding box center [398, 75] width 57 height 9
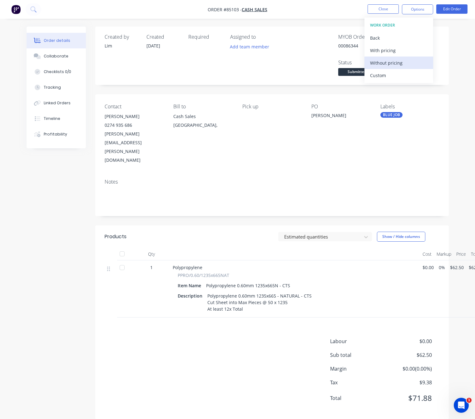
click at [391, 60] on div "Without pricing" at bounding box center [398, 62] width 57 height 9
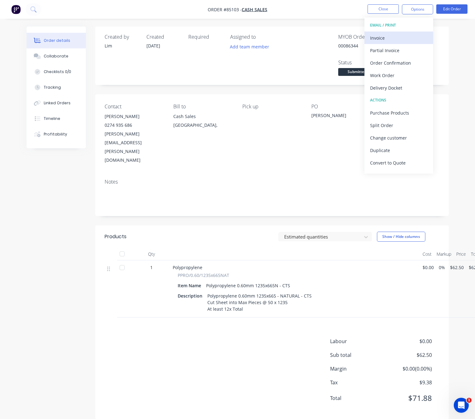
click at [388, 38] on div "Invoice" at bounding box center [398, 37] width 57 height 9
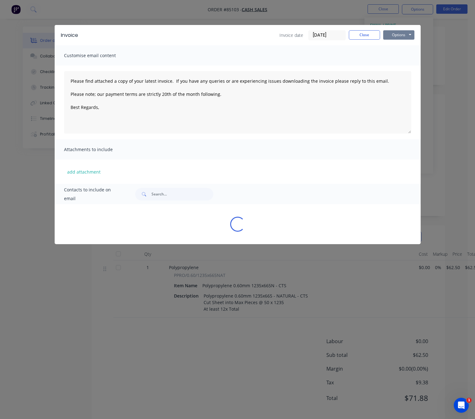
click at [402, 32] on button "Options" at bounding box center [398, 34] width 31 height 9
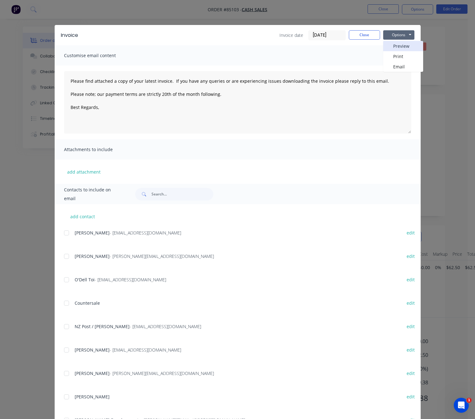
click at [404, 43] on button "Preview" at bounding box center [403, 46] width 40 height 10
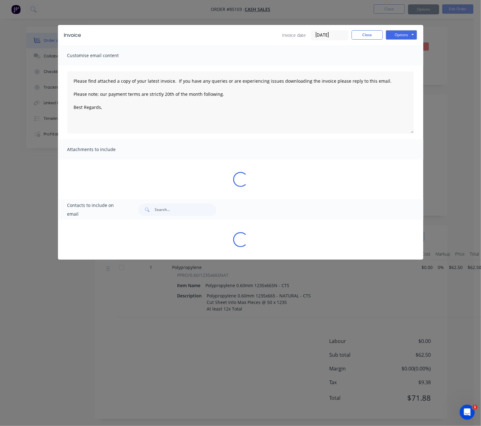
type textarea "Please find attached a copy of your latest invoice. If you have any queries or …"
